Goal: Submit feedback/report problem: Submit feedback/report problem

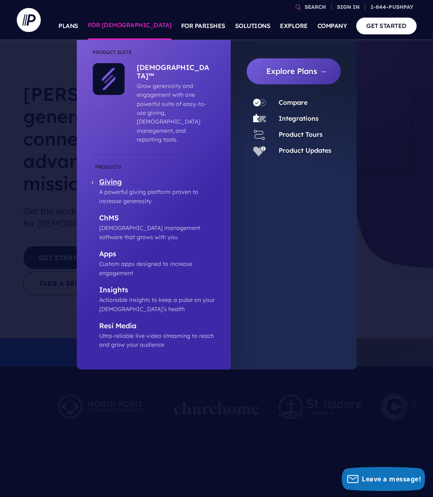
click at [112, 178] on p "Giving" at bounding box center [157, 183] width 116 height 10
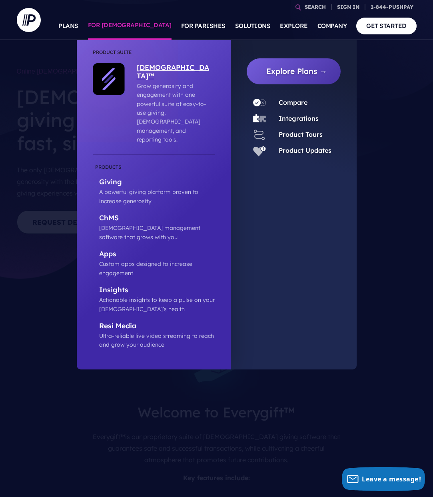
click at [154, 92] on p "Grow generosity and engagement with one powerful suite of easy-to-use giving, […" at bounding box center [174, 113] width 74 height 63
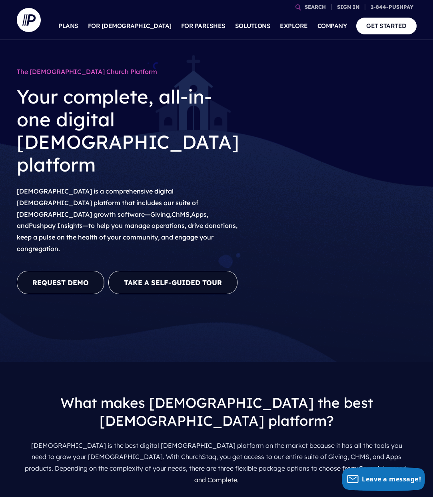
click at [60, 271] on link "REQUEST DEMO" at bounding box center [61, 283] width 88 height 24
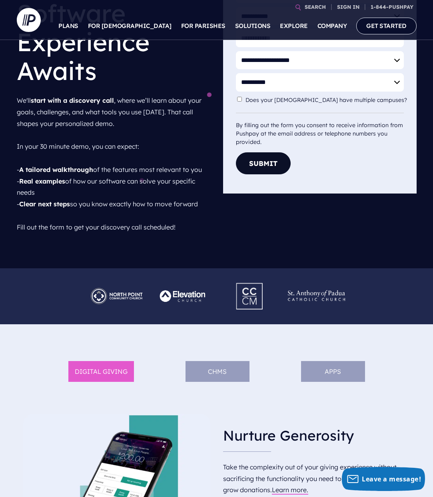
scroll to position [182, 0]
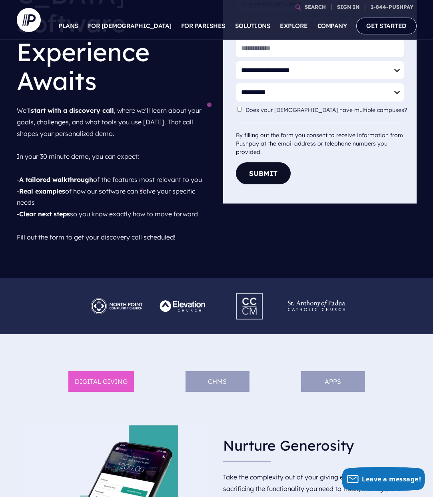
click at [328, 358] on ul "DIGITAL GIVING ChMS APPS" at bounding box center [217, 388] width 400 height 60
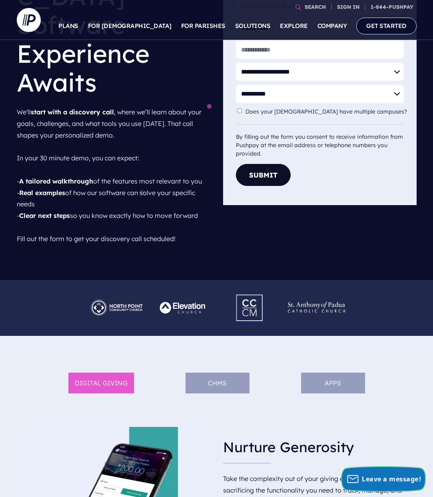
click at [375, 478] on span "Leave a message!" at bounding box center [391, 479] width 59 height 9
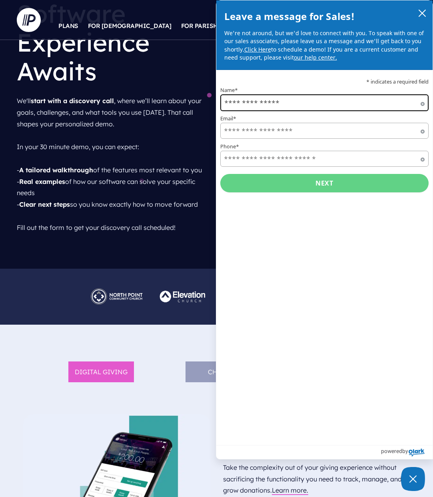
scroll to position [182, 0]
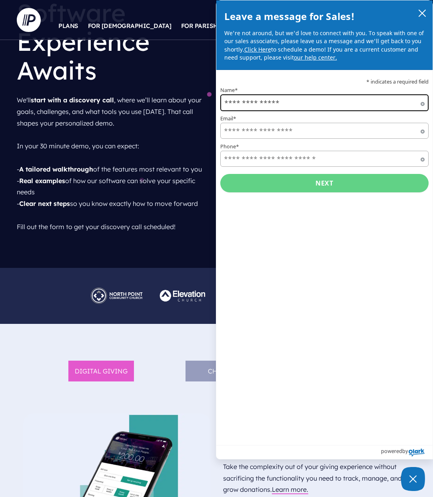
type input "**********"
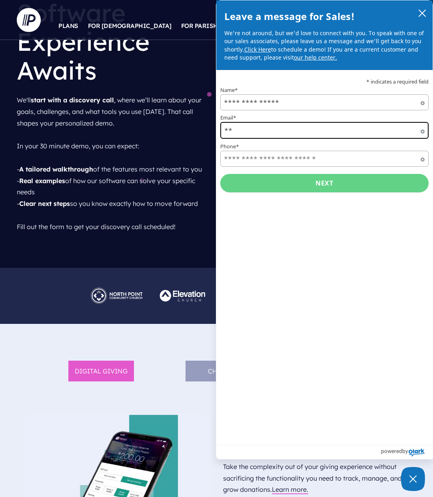
type input "**********"
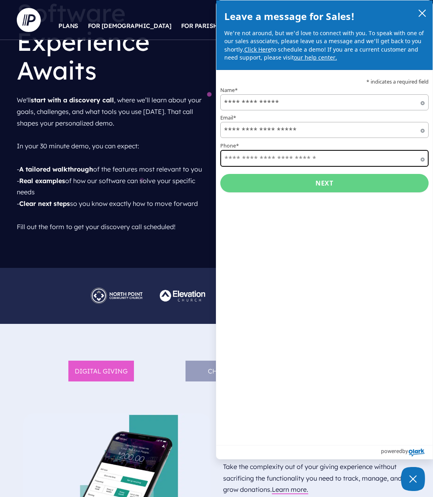
type input "**********"
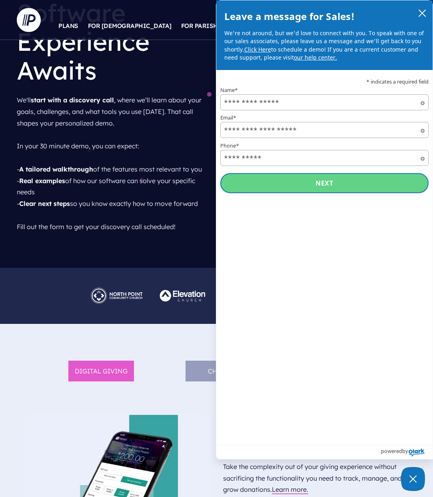
click at [292, 183] on button "Next" at bounding box center [324, 183] width 209 height 20
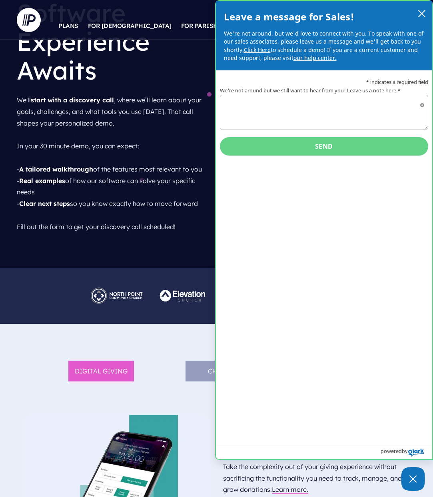
click at [294, 199] on div "* indicates a required field We're not around but we still want to hear from yo…" at bounding box center [324, 257] width 217 height 374
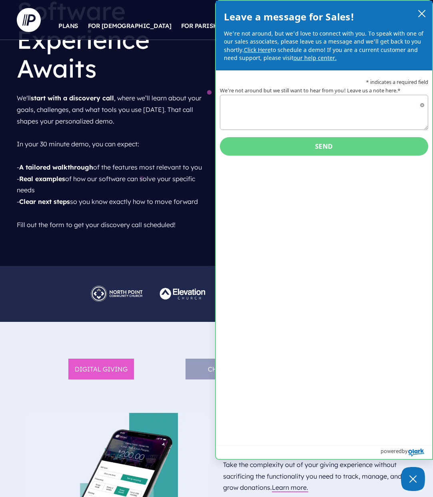
scroll to position [184, 0]
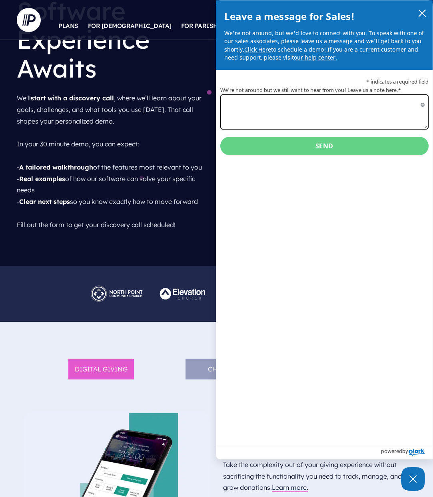
click at [235, 97] on textarea "We're not around but we still want to hear from you! Leave us a note here.*" at bounding box center [324, 111] width 209 height 35
type textarea "**********"
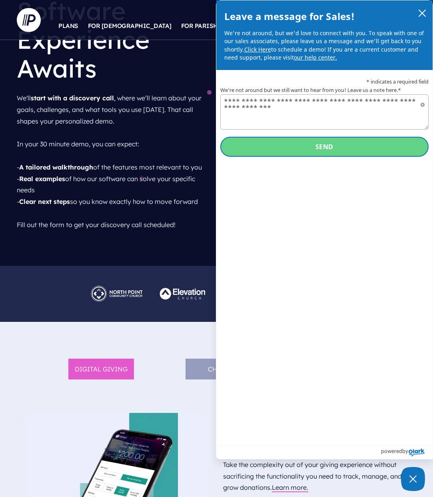
click at [317, 144] on button "Send" at bounding box center [324, 147] width 209 height 20
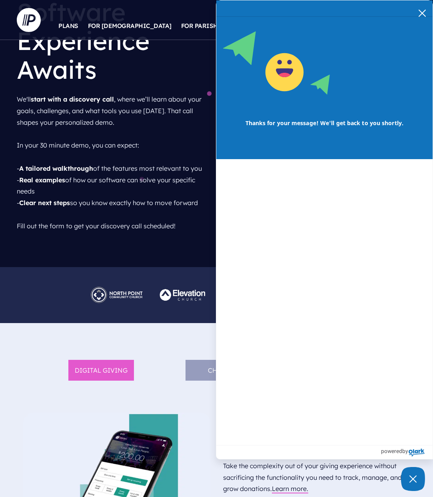
scroll to position [183, 0]
click at [303, 124] on span "Thanks for your message! We'll get back to you shortly." at bounding box center [324, 123] width 174 height 24
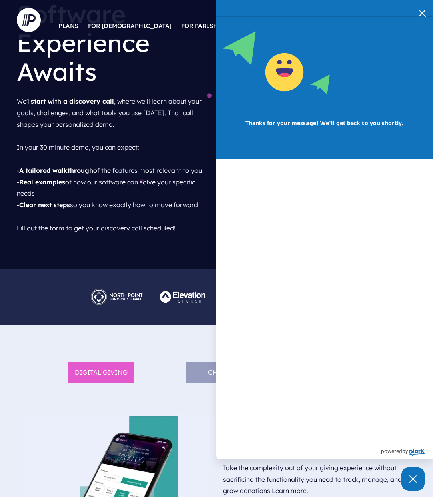
scroll to position [180, 0]
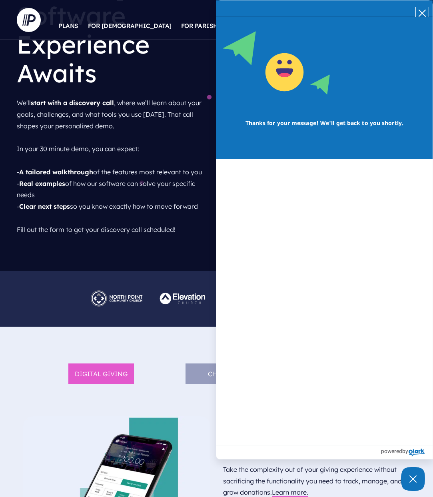
click at [421, 11] on icon "close chatbox" at bounding box center [422, 13] width 8 height 8
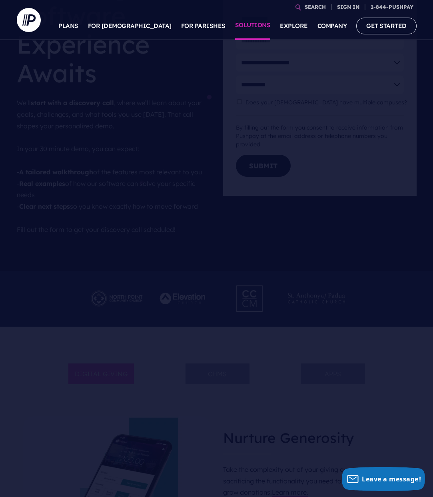
scroll to position [180, 0]
